Goal: Information Seeking & Learning: Learn about a topic

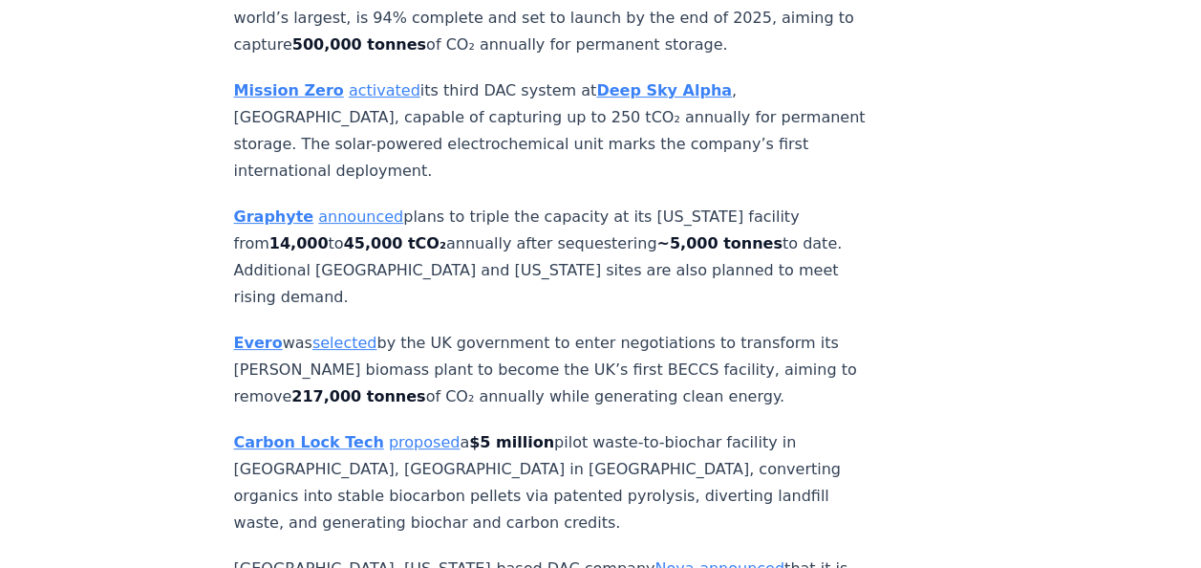
scroll to position [3823, 0]
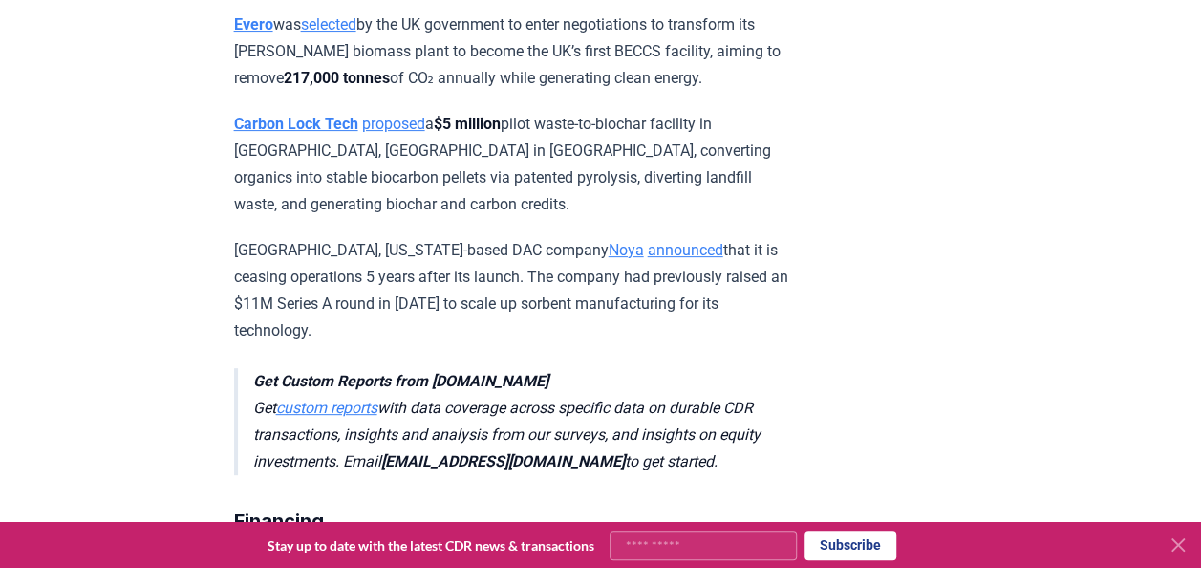
click at [609, 256] on link "Noya" at bounding box center [626, 250] width 35 height 18
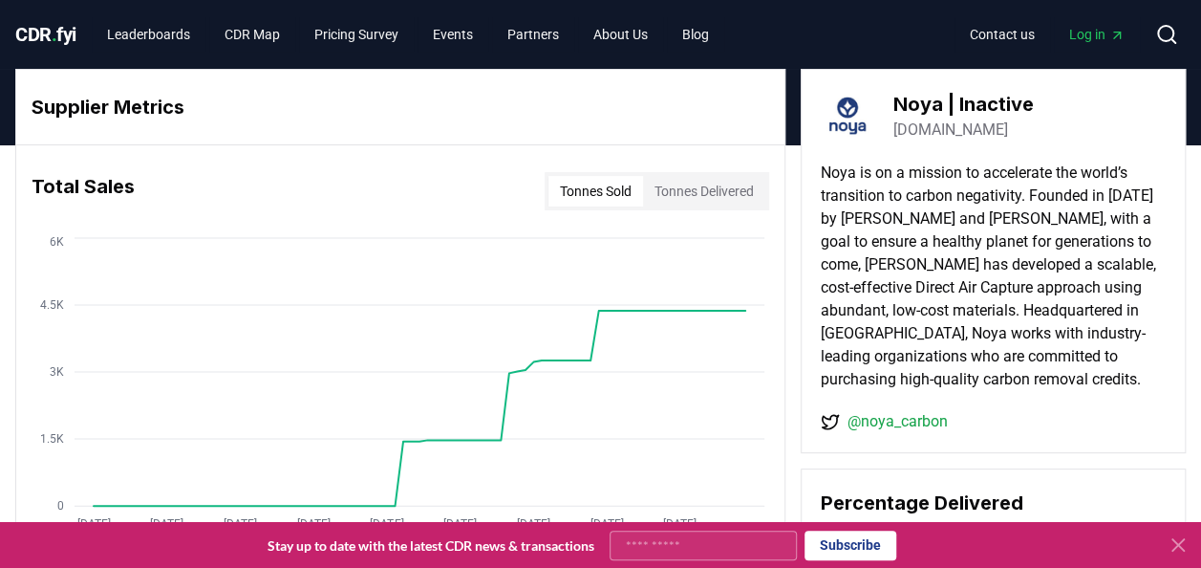
click at [577, 189] on button "Tonnes Sold" at bounding box center [596, 191] width 95 height 31
click at [696, 180] on button "Tonnes Delivered" at bounding box center [704, 191] width 122 height 31
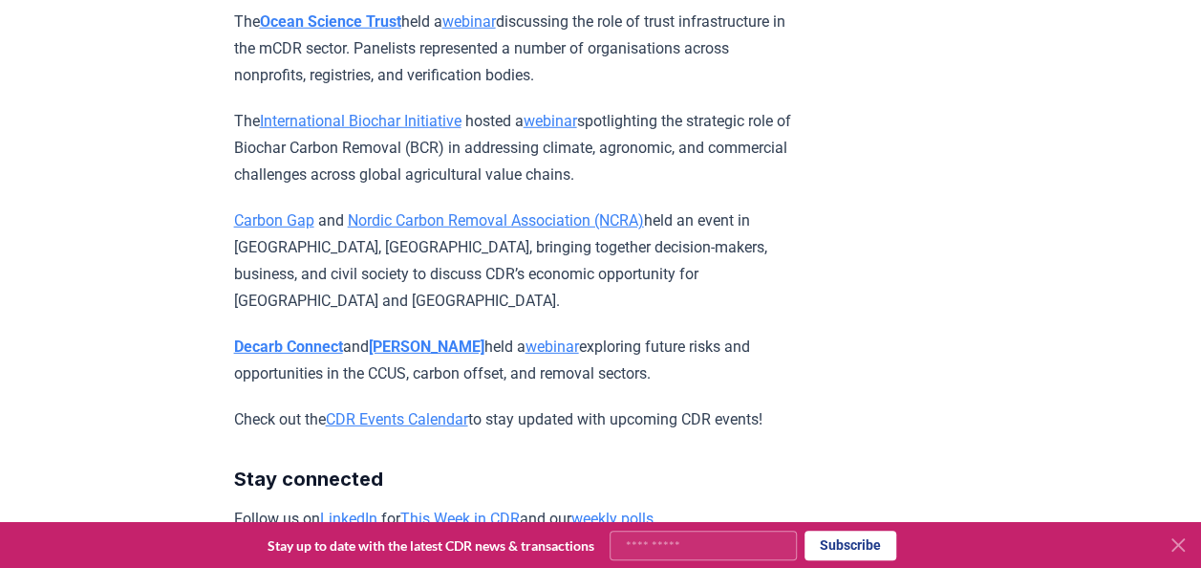
scroll to position [9749, 0]
